Goal: Task Accomplishment & Management: Use online tool/utility

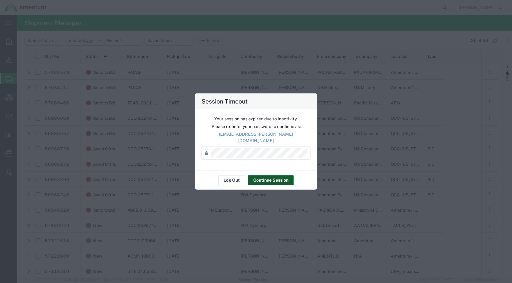
click at [286, 177] on button "Continue Session" at bounding box center [271, 180] width 46 height 10
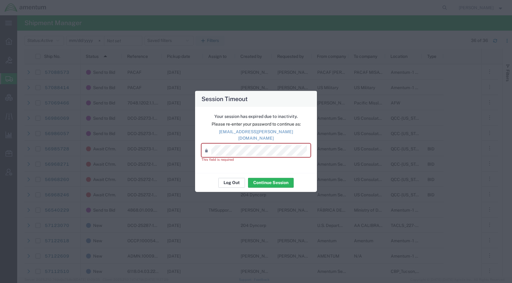
click at [239, 178] on button "Log Out" at bounding box center [231, 182] width 27 height 10
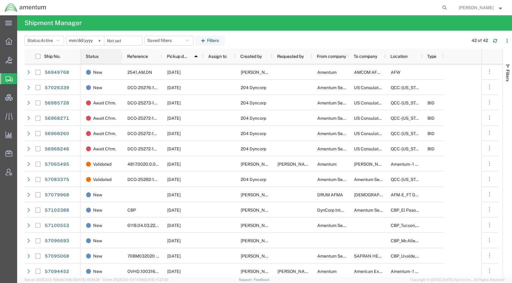
click at [95, 56] on span "Status" at bounding box center [92, 56] width 13 height 5
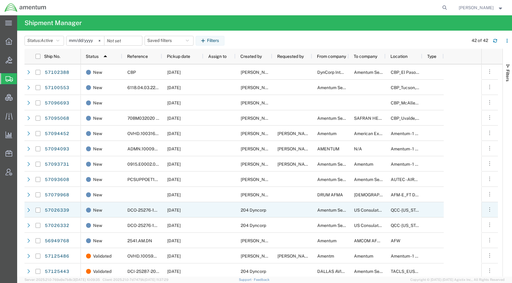
scroll to position [430, 0]
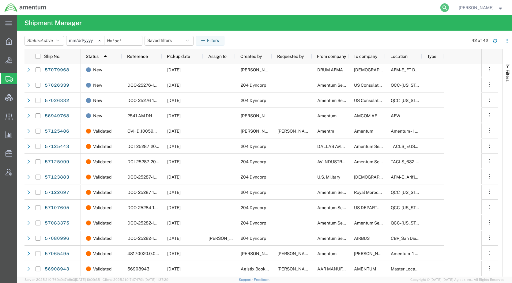
click at [448, 7] on icon at bounding box center [444, 7] width 9 height 9
paste input "DCI-25287-201891"
type input "DCI-25287-201891"
click at [448, 6] on icon at bounding box center [444, 7] width 9 height 9
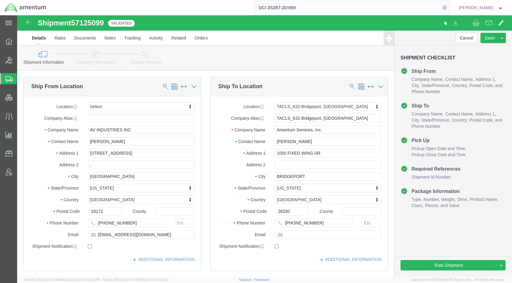
scroll to position [31, 0]
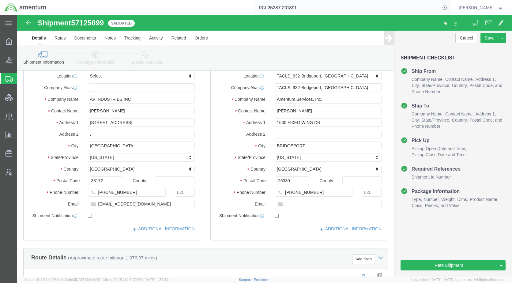
select select
select select "42717"
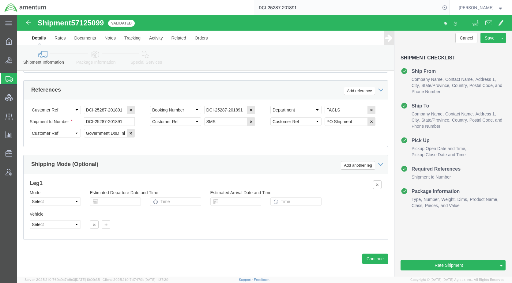
scroll to position [403, 0]
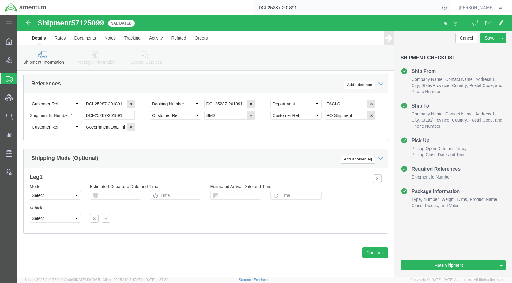
click icon
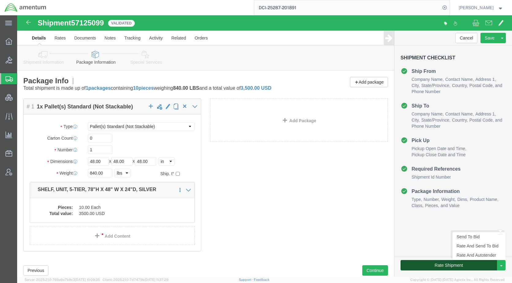
click button "Rate Shipment"
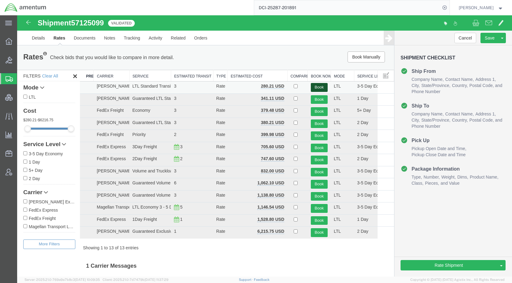
click at [315, 86] on button "Book" at bounding box center [319, 87] width 17 height 9
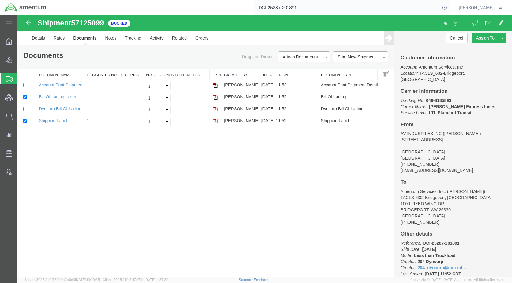
drag, startPoint x: 39, startPoint y: 76, endPoint x: 57, endPoint y: 89, distance: 22.2
click at [22, 76] on span "Shipments" at bounding box center [19, 79] width 5 height 12
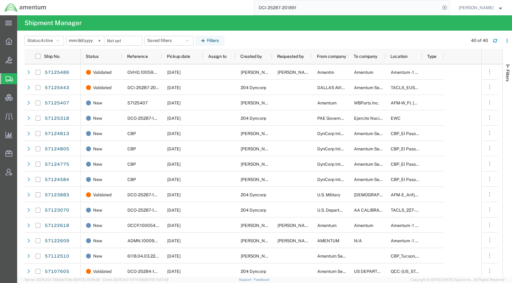
click at [91, 55] on span "Status" at bounding box center [92, 56] width 13 height 5
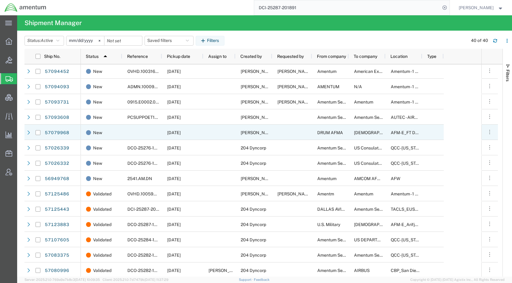
scroll to position [400, 0]
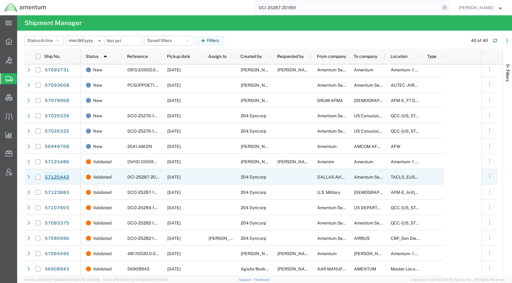
click at [60, 177] on link "57125443" at bounding box center [56, 177] width 25 height 10
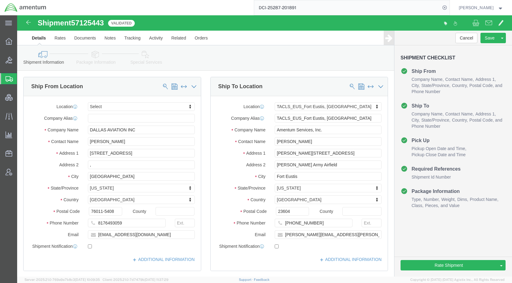
select select
select select "72491"
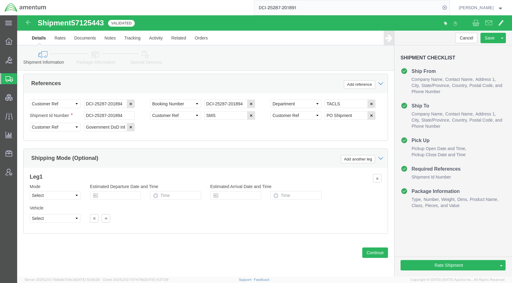
scroll to position [403, 0]
click icon
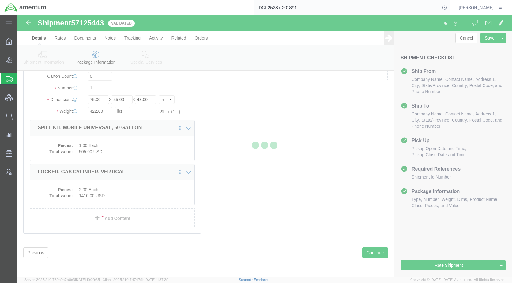
scroll to position [27, 0]
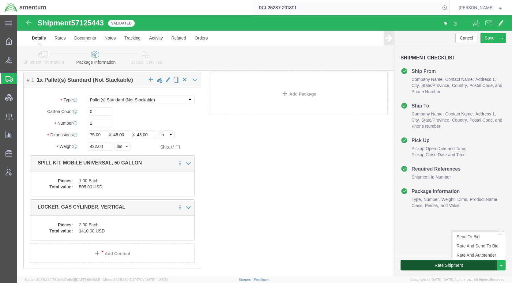
click button "Rate Shipment"
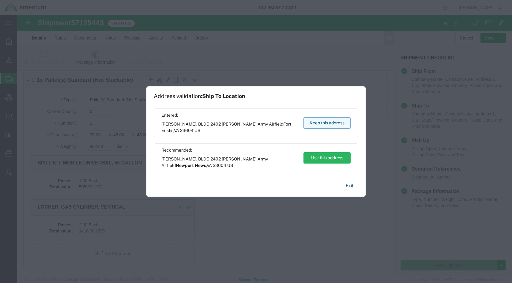
click at [315, 125] on button "Keep this address" at bounding box center [326, 122] width 47 height 11
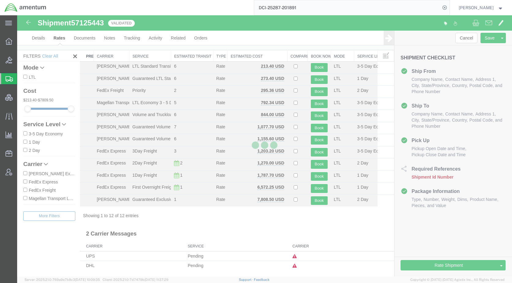
scroll to position [8, 0]
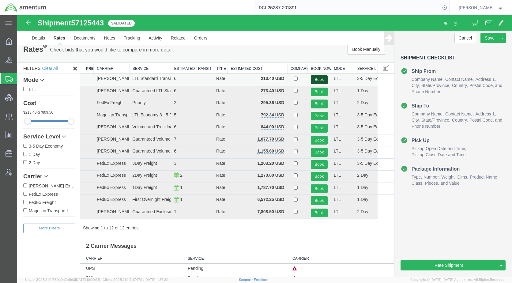
click at [317, 81] on button "Book" at bounding box center [319, 79] width 17 height 9
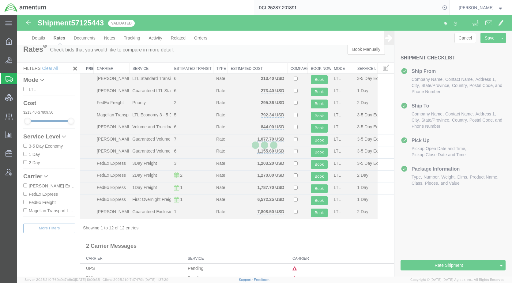
scroll to position [0, 0]
